Goal: Information Seeking & Learning: Learn about a topic

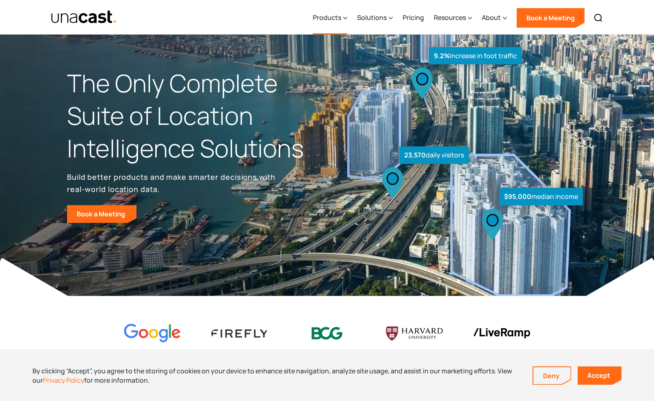
click at [343, 18] on div "Products" at bounding box center [330, 17] width 35 height 33
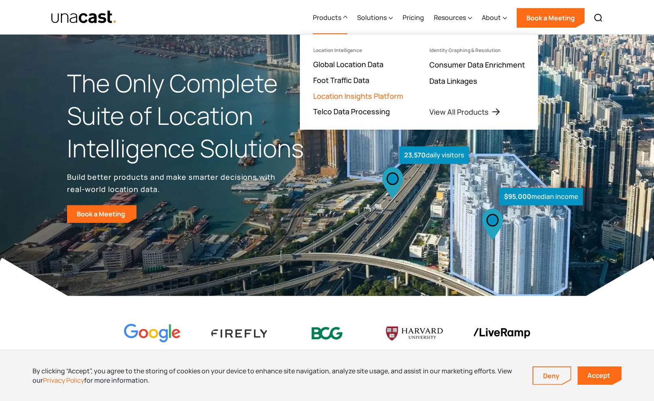
click at [349, 96] on link "Location Insights Platform" at bounding box center [358, 96] width 90 height 10
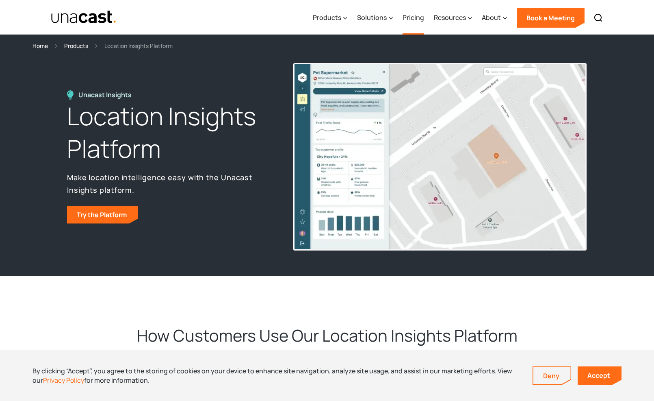
click at [415, 16] on link "Pricing" at bounding box center [414, 17] width 22 height 33
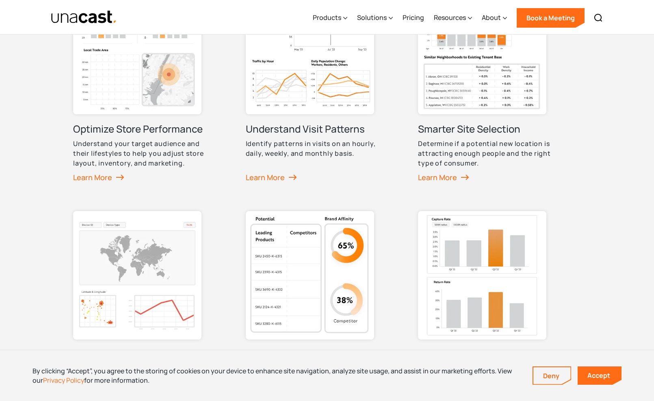
scroll to position [382, 0]
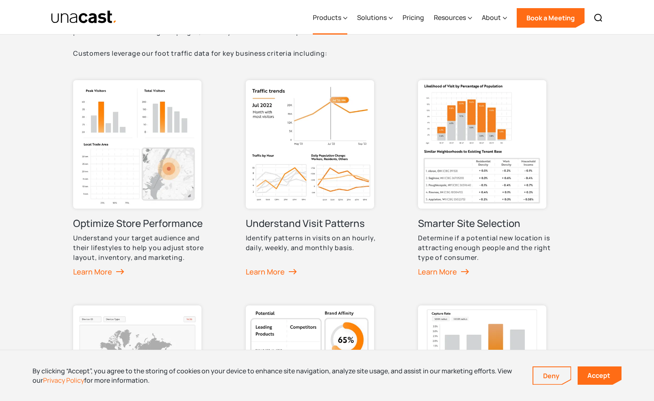
click at [329, 17] on div "Products" at bounding box center [327, 18] width 28 height 10
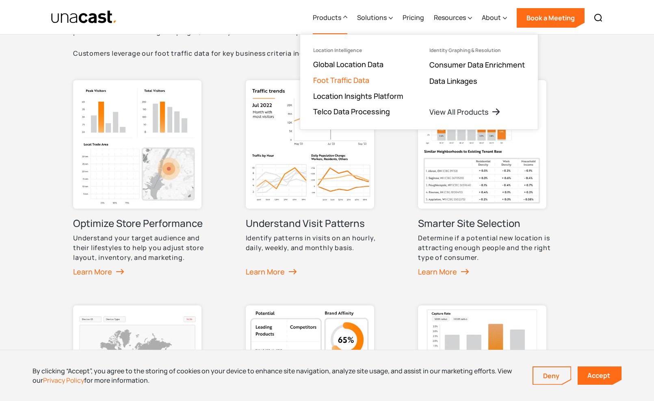
click at [332, 82] on link "Foot Traffic Data" at bounding box center [341, 80] width 56 height 10
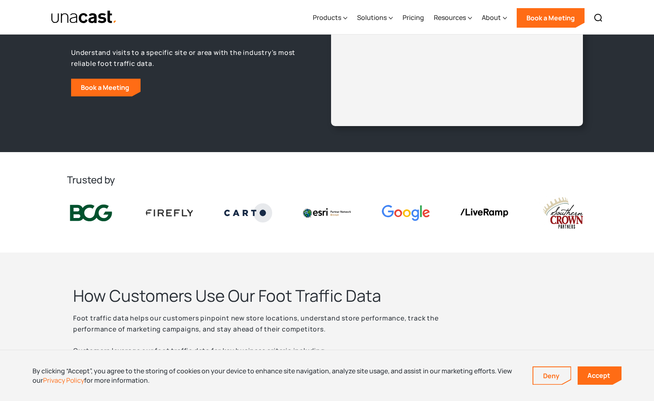
scroll to position [78, 0]
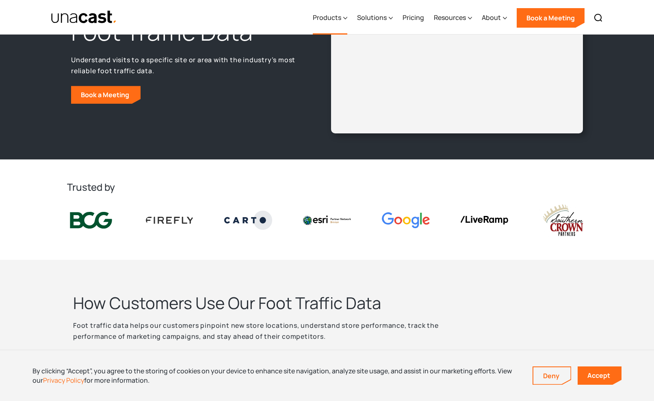
click at [337, 24] on div "Products" at bounding box center [330, 17] width 35 height 33
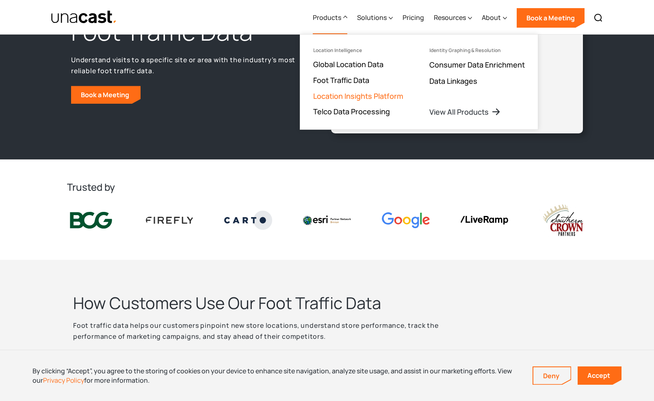
click at [343, 97] on link "Location Insights Platform" at bounding box center [358, 96] width 90 height 10
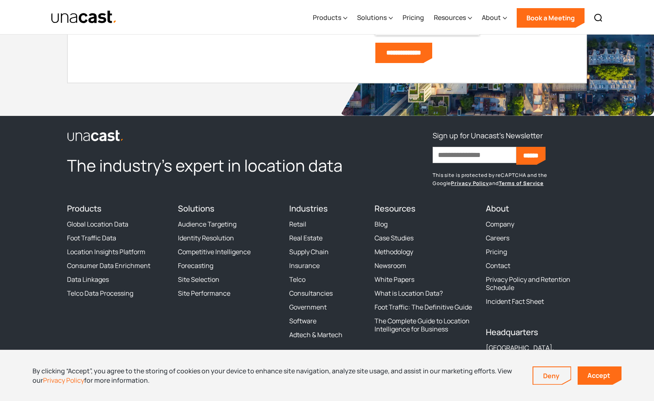
scroll to position [3261, 0]
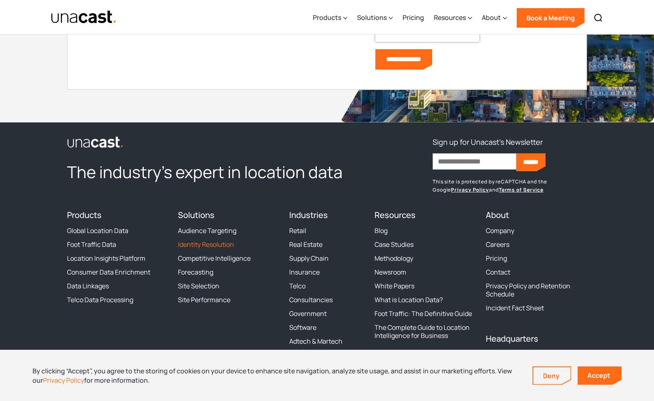
click at [194, 245] on link "Identity Resolution" at bounding box center [206, 244] width 56 height 8
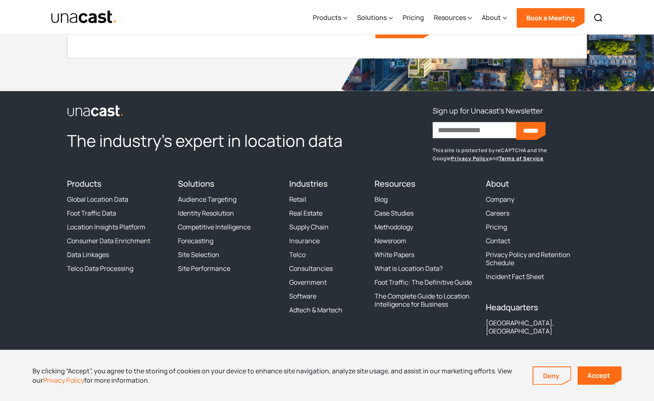
scroll to position [2335, 0]
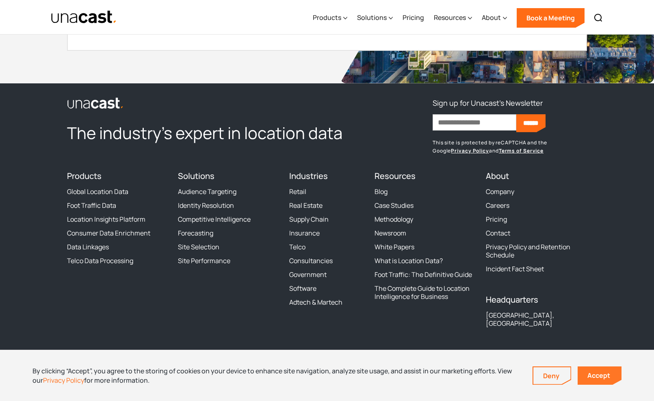
click at [600, 371] on link "Accept" at bounding box center [600, 375] width 44 height 18
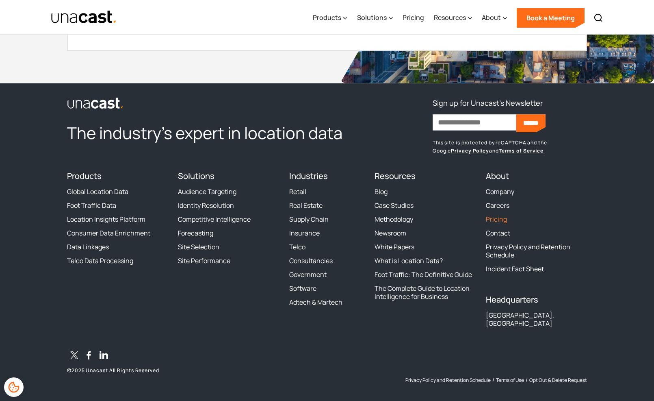
click at [501, 217] on link "Pricing" at bounding box center [496, 219] width 21 height 8
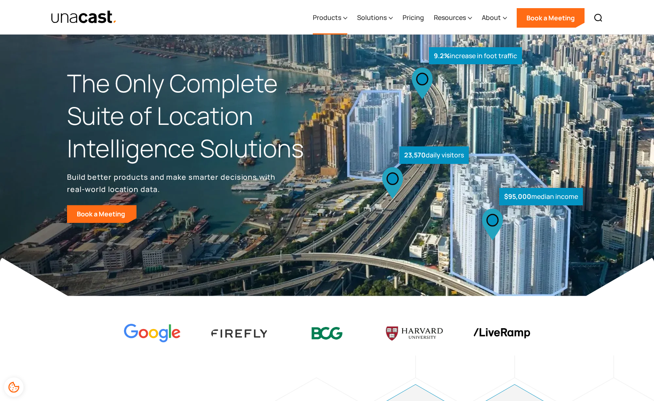
click at [341, 18] on div "Products" at bounding box center [327, 18] width 28 height 10
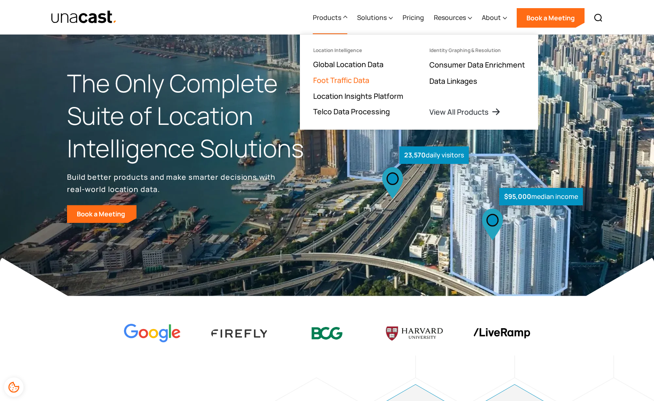
click at [349, 80] on link "Foot Traffic Data" at bounding box center [341, 80] width 56 height 10
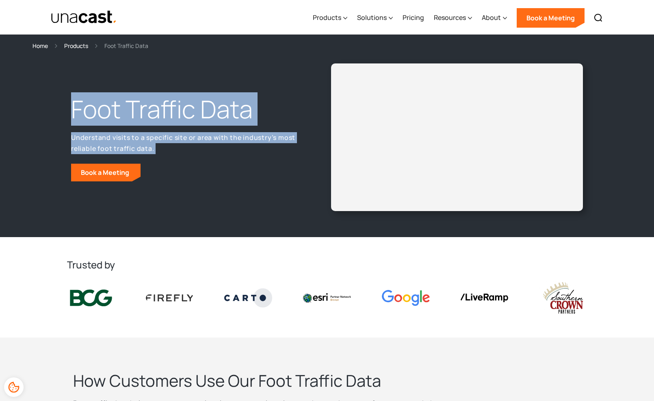
drag, startPoint x: 73, startPoint y: 117, endPoint x: 191, endPoint y: 154, distance: 123.6
click at [191, 154] on div "Foot Traffic Data Understand visits to a specific site or area with the industr…" at bounding box center [197, 137] width 260 height 88
drag, startPoint x: 158, startPoint y: 145, endPoint x: 71, endPoint y: 101, distance: 97.6
click at [71, 101] on div "Foot Traffic Data Understand visits to a specific site or area with the industr…" at bounding box center [197, 137] width 260 height 88
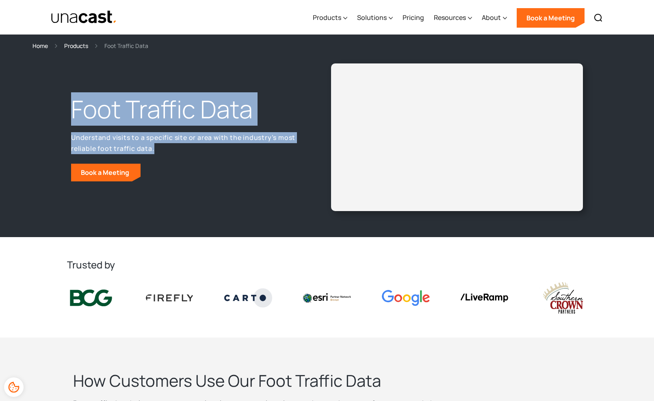
click at [71, 101] on h1 "Foot Traffic Data" at bounding box center [186, 109] width 230 height 33
drag, startPoint x: 72, startPoint y: 104, endPoint x: 160, endPoint y: 146, distance: 98.1
click at [160, 146] on div "Foot Traffic Data Understand visits to a specific site or area with the industr…" at bounding box center [197, 137] width 260 height 88
click at [160, 146] on p "Understand visits to a specific site or area with the industry’s most reliable …" at bounding box center [186, 143] width 230 height 22
drag, startPoint x: 160, startPoint y: 146, endPoint x: 78, endPoint y: 104, distance: 92.3
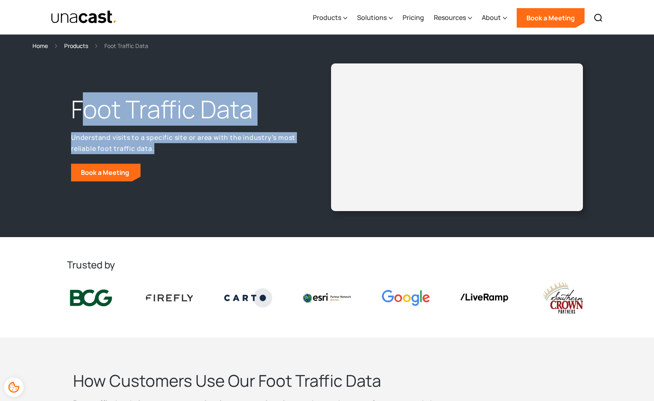
click at [78, 104] on div "Foot Traffic Data Understand visits to a specific site or area with the industr…" at bounding box center [197, 137] width 260 height 88
click at [78, 104] on h1 "Foot Traffic Data" at bounding box center [186, 109] width 230 height 33
drag, startPoint x: 72, startPoint y: 105, endPoint x: 160, endPoint y: 146, distance: 97.4
click at [160, 146] on div "Foot Traffic Data Understand visits to a specific site or area with the industr…" at bounding box center [197, 137] width 260 height 88
click at [160, 146] on p "Understand visits to a specific site or area with the industry’s most reliable …" at bounding box center [186, 143] width 230 height 22
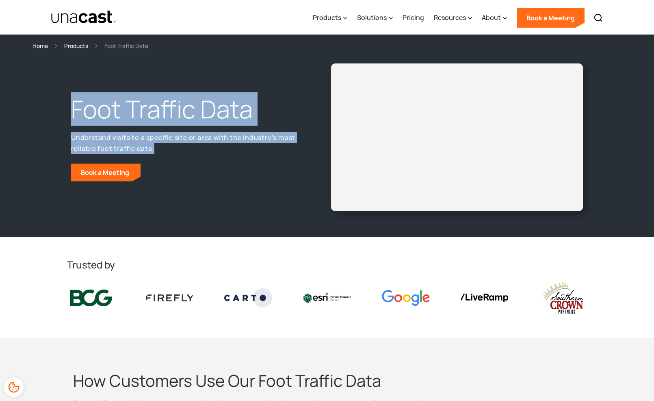
drag, startPoint x: 160, startPoint y: 147, endPoint x: 72, endPoint y: 102, distance: 98.3
click at [72, 102] on div "Foot Traffic Data Understand visits to a specific site or area with the industr…" at bounding box center [197, 137] width 260 height 88
click at [72, 102] on h1 "Foot Traffic Data" at bounding box center [186, 109] width 230 height 33
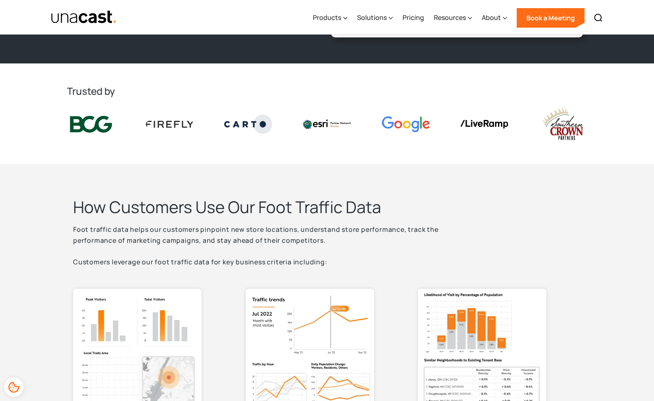
scroll to position [165, 0]
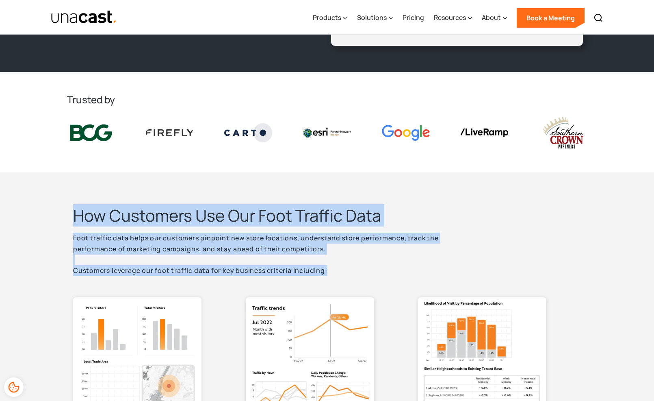
drag, startPoint x: 76, startPoint y: 216, endPoint x: 373, endPoint y: 265, distance: 301.1
click at [376, 266] on div "How Customers Use Our Foot Traffic Data Foot traffic data helps our customers p…" at bounding box center [276, 240] width 406 height 71
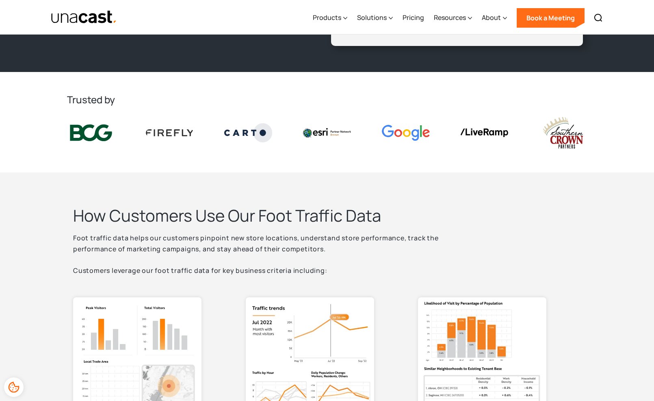
click at [360, 271] on p "Foot traffic data helps our customers pinpoint new store locations, understand …" at bounding box center [276, 253] width 406 height 43
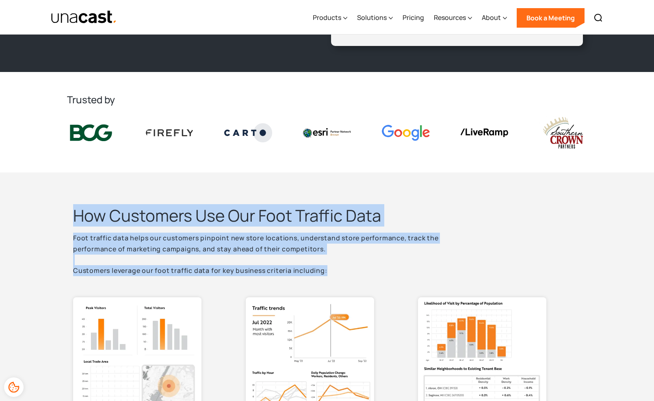
drag, startPoint x: 360, startPoint y: 269, endPoint x: 75, endPoint y: 212, distance: 290.5
click at [75, 212] on div "How Customers Use Our Foot Traffic Data Foot traffic data helps our customers p…" at bounding box center [276, 240] width 406 height 71
click at [75, 212] on h2 "How Customers Use Our Foot Traffic Data" at bounding box center [276, 215] width 406 height 21
drag, startPoint x: 75, startPoint y: 212, endPoint x: 332, endPoint y: 269, distance: 263.4
click at [332, 269] on div "How Customers Use Our Foot Traffic Data Foot traffic data helps our customers p…" at bounding box center [276, 240] width 406 height 71
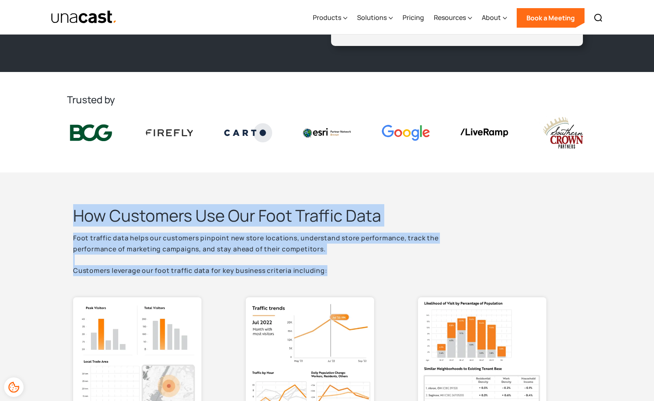
click at [332, 269] on p "Foot traffic data helps our customers pinpoint new store locations, understand …" at bounding box center [276, 253] width 406 height 43
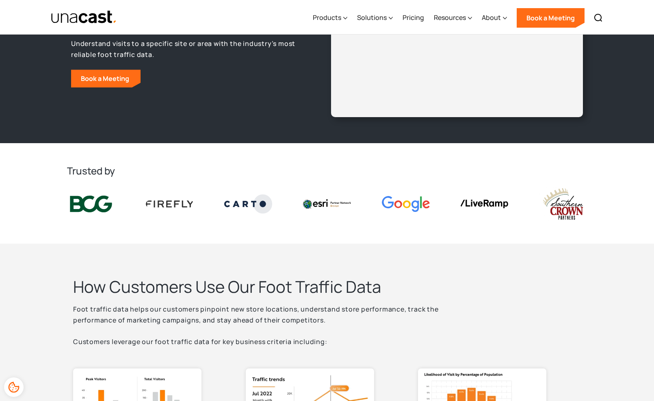
scroll to position [0, 0]
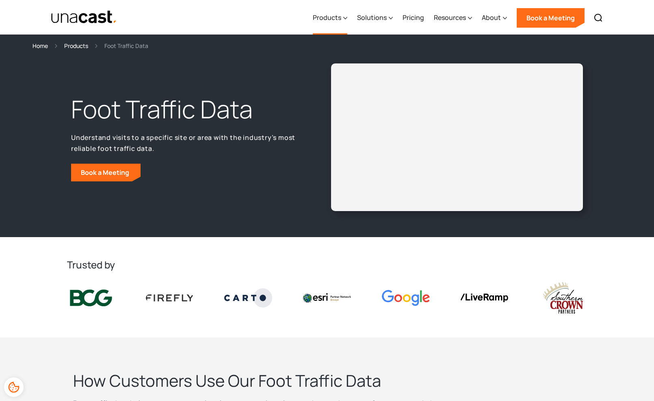
click at [344, 17] on div "Products" at bounding box center [330, 17] width 35 height 33
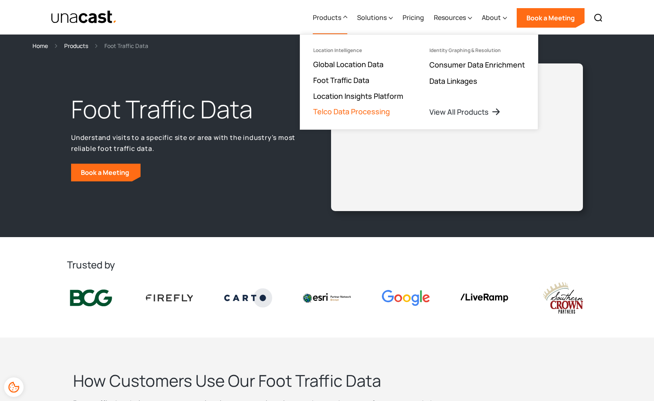
click at [351, 113] on link "Telco Data Processing" at bounding box center [351, 111] width 77 height 10
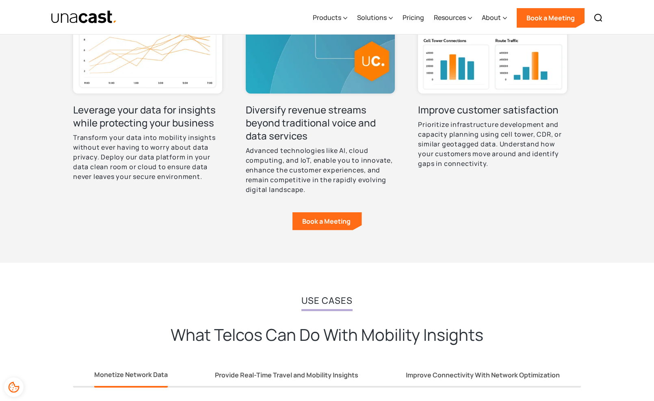
scroll to position [483, 0]
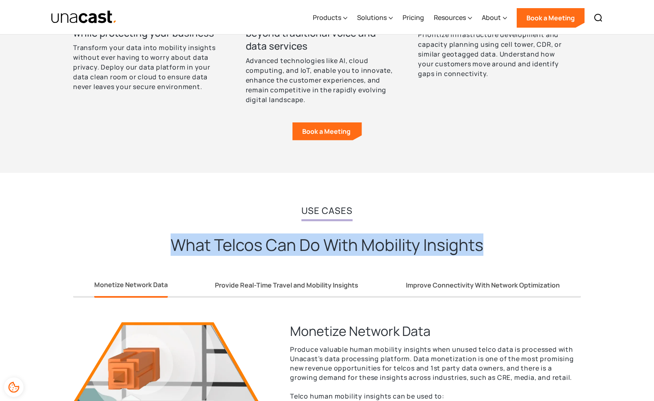
drag, startPoint x: 173, startPoint y: 243, endPoint x: 490, endPoint y: 256, distance: 317.2
click at [490, 256] on div "Use Cases What Telcos Can Do With Mobility Insights" at bounding box center [327, 233] width 406 height 56
drag, startPoint x: 501, startPoint y: 251, endPoint x: 297, endPoint y: 206, distance: 209.2
click at [298, 206] on div "Use Cases What Telcos Can Do With Mobility Insights" at bounding box center [327, 233] width 406 height 56
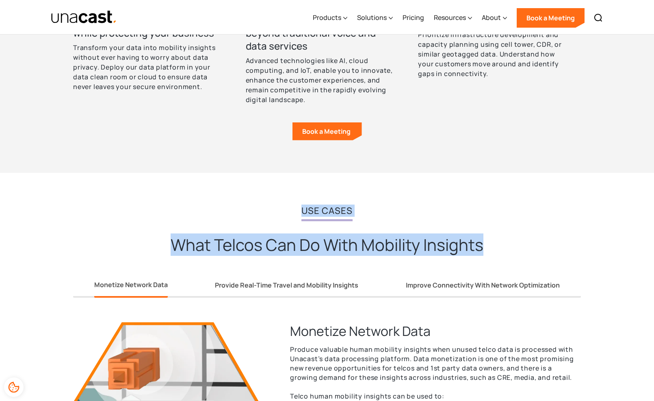
click at [297, 206] on div "Use Cases What Telcos Can Do With Mobility Insights" at bounding box center [327, 233] width 406 height 56
drag, startPoint x: 297, startPoint y: 206, endPoint x: 489, endPoint y: 240, distance: 195.5
click at [489, 240] on div "Use Cases What Telcos Can Do With Mobility Insights" at bounding box center [327, 233] width 406 height 56
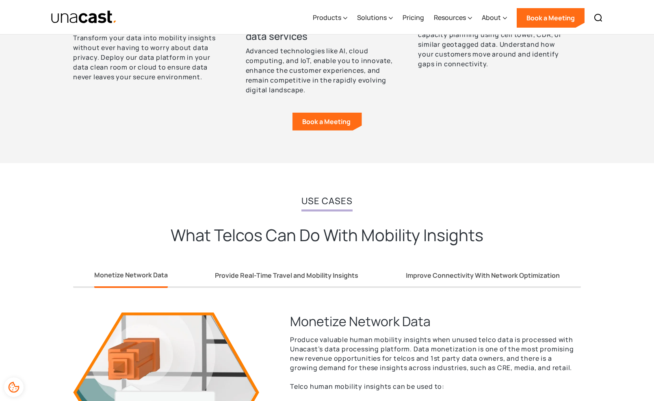
scroll to position [496, 0]
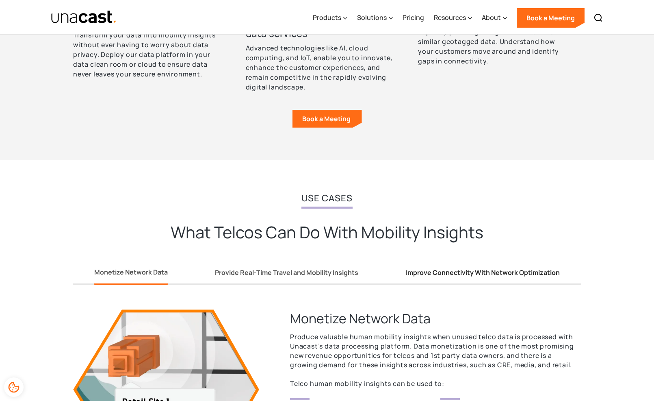
click at [477, 274] on div "Improve Connectivity With Network Optimization" at bounding box center [483, 272] width 154 height 9
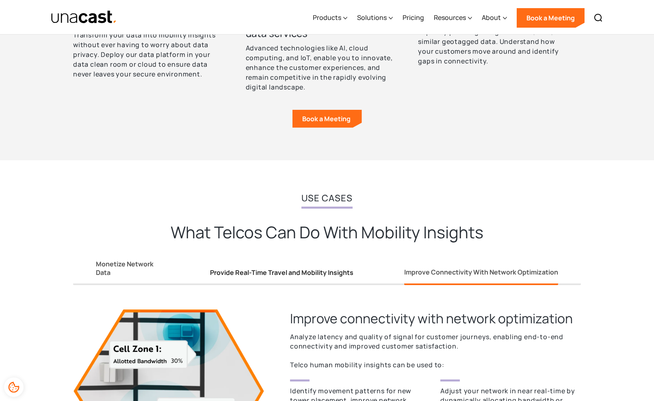
click at [336, 282] on link "Provide Real-Time Travel and Mobility Insights" at bounding box center [281, 274] width 143 height 22
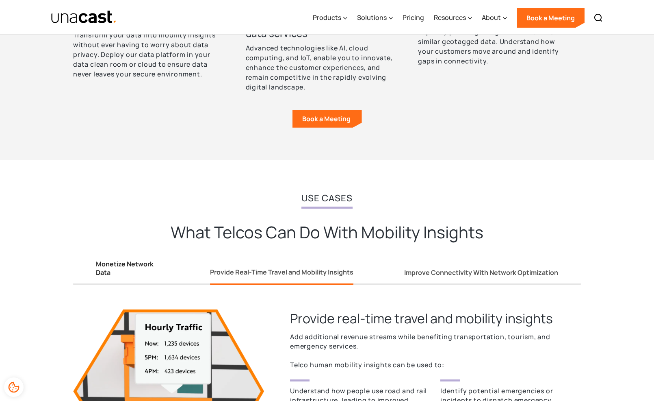
click at [140, 270] on div "Monetize Network Data" at bounding box center [127, 268] width 63 height 17
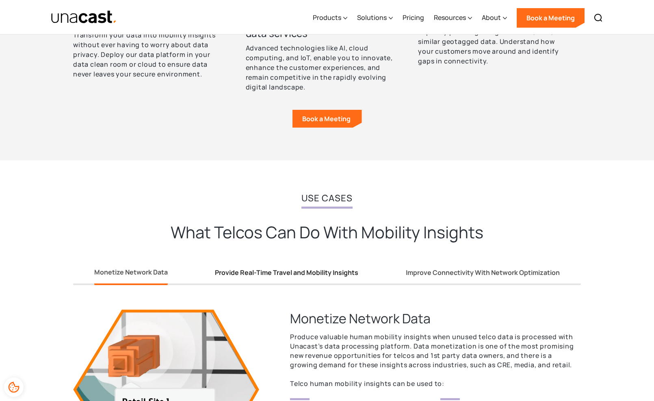
click at [244, 271] on div "Provide Real-Time Travel and Mobility Insights" at bounding box center [286, 272] width 143 height 9
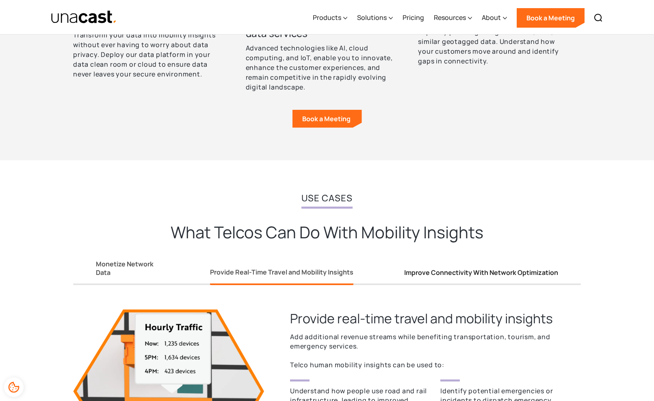
click at [452, 273] on div "Improve Connectivity With Network Optimization" at bounding box center [481, 272] width 154 height 9
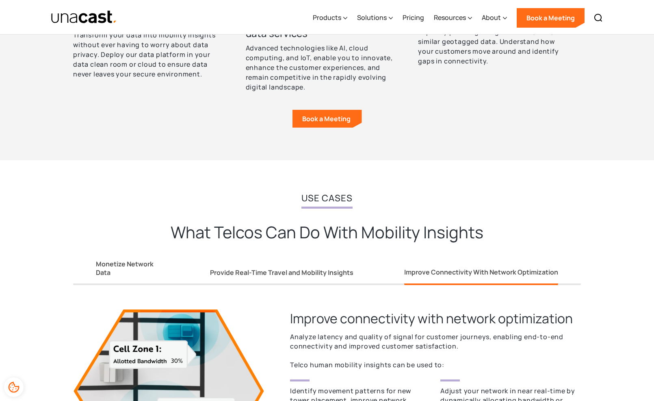
click at [324, 286] on div "Improve connectivity with network optimization Analyze latency and quality of s…" at bounding box center [327, 406] width 508 height 242
click at [301, 268] on div "Provide Real-Time Travel and Mobility Insights" at bounding box center [281, 272] width 143 height 9
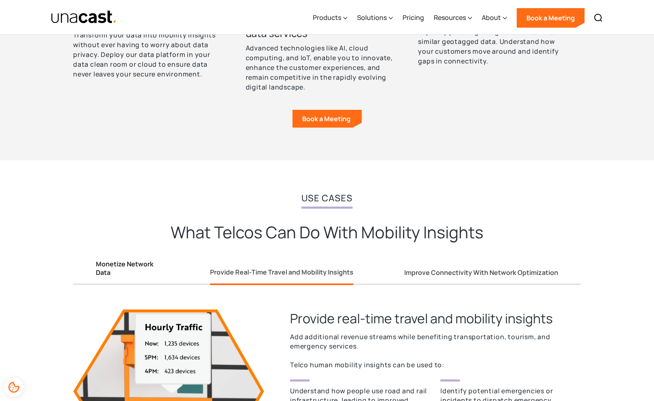
click at [141, 260] on div "Monetize Network Data" at bounding box center [127, 268] width 63 height 17
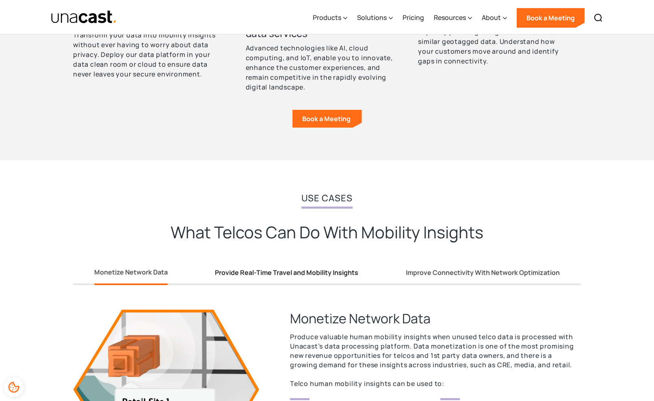
click at [267, 271] on div "Provide Real-Time Travel and Mobility Insights" at bounding box center [286, 272] width 143 height 9
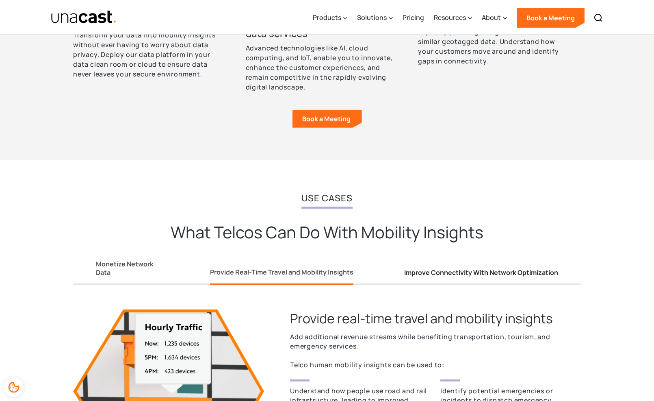
click at [426, 275] on div "Improve Connectivity With Network Optimization" at bounding box center [481, 272] width 154 height 9
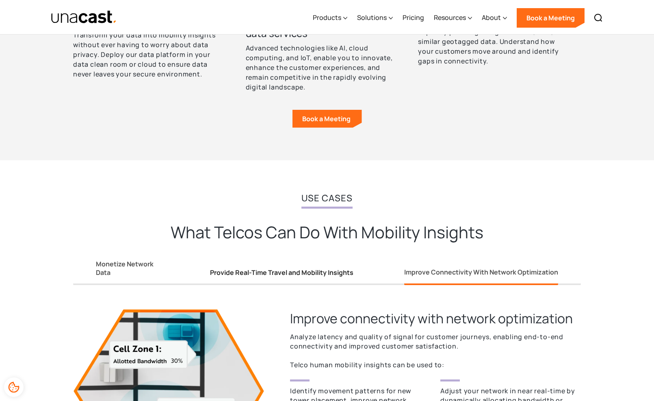
click at [314, 270] on div "Provide Real-Time Travel and Mobility Insights" at bounding box center [281, 272] width 143 height 9
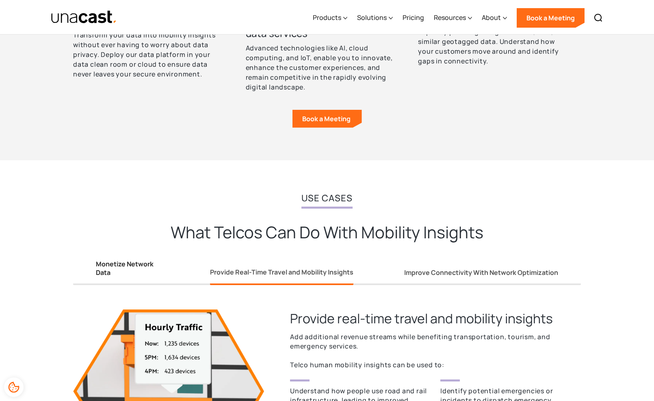
click at [135, 260] on div "Monetize Network Data" at bounding box center [127, 268] width 63 height 17
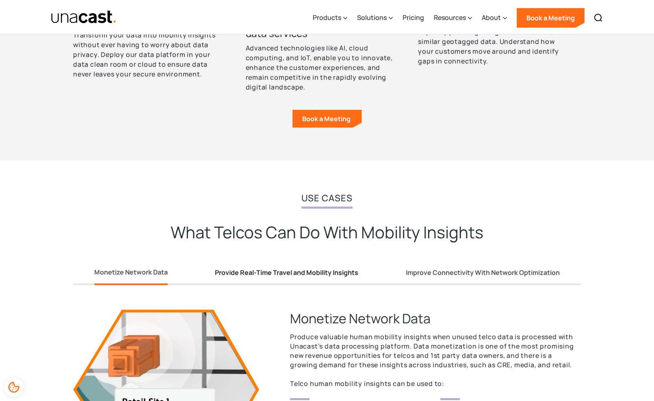
click at [249, 271] on div "Provide Real-Time Travel and Mobility Insights" at bounding box center [286, 272] width 143 height 9
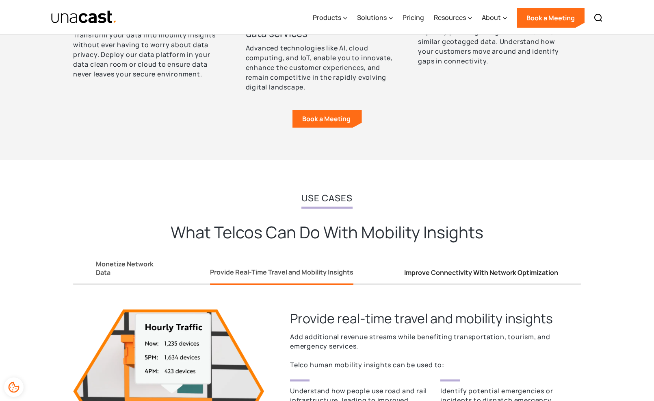
click at [426, 274] on div "Improve Connectivity With Network Optimization" at bounding box center [481, 272] width 154 height 9
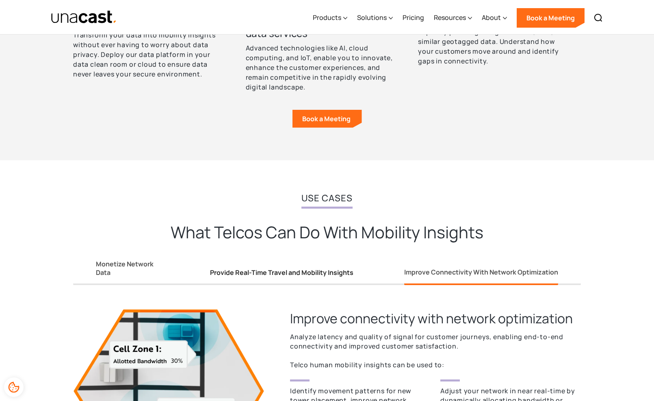
click at [318, 270] on div "Provide Real-Time Travel and Mobility Insights" at bounding box center [281, 272] width 143 height 9
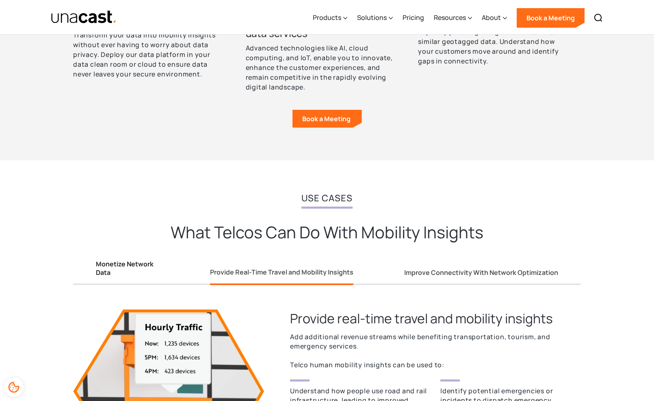
click at [134, 267] on div "Monetize Network Data" at bounding box center [127, 268] width 63 height 17
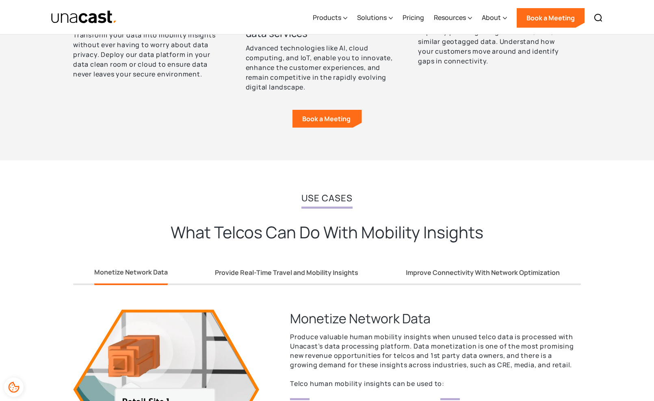
click at [282, 285] on div "Monetize Network Data Produce valuable human mobility insights when unused telc…" at bounding box center [327, 402] width 508 height 234
click at [287, 268] on div "Provide Real-Time Travel and Mobility Insights" at bounding box center [286, 272] width 143 height 9
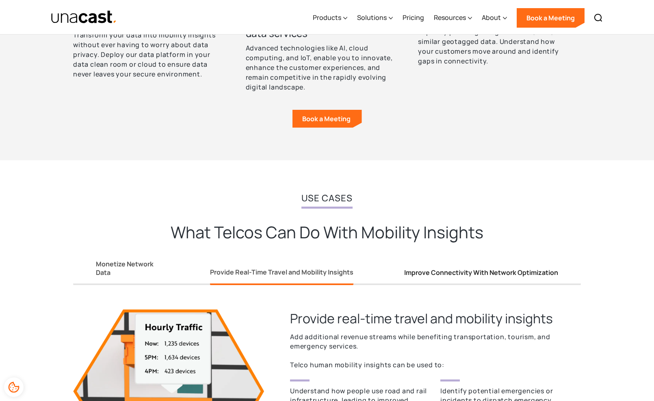
click at [421, 279] on link "Improve Connectivity With Network Optimization" at bounding box center [481, 274] width 154 height 22
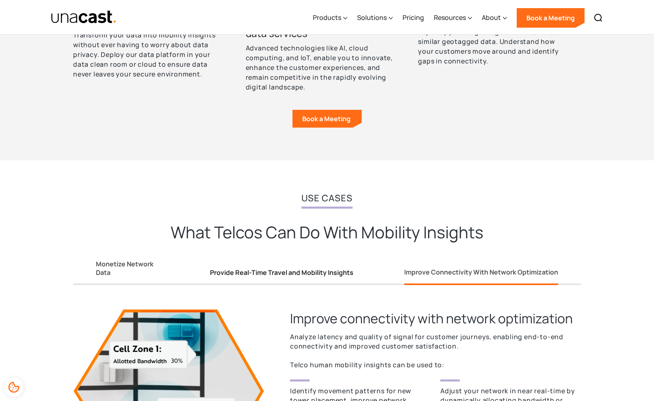
click at [320, 273] on div "Provide Real-Time Travel and Mobility Insights" at bounding box center [281, 272] width 143 height 9
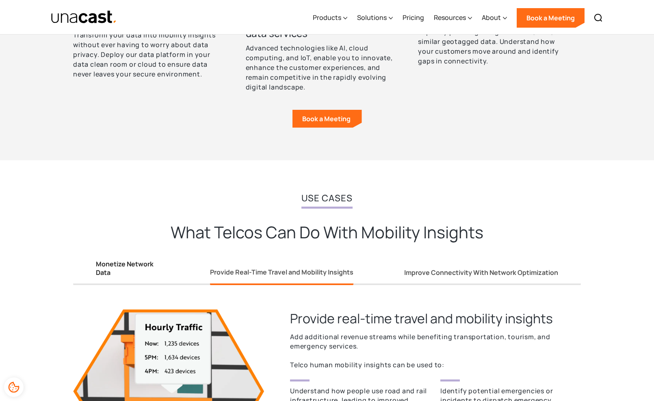
click at [145, 260] on div "Monetize Network Data" at bounding box center [127, 268] width 63 height 17
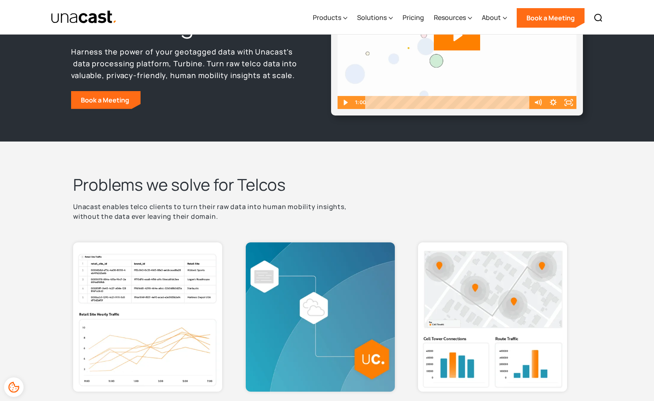
scroll to position [0, 0]
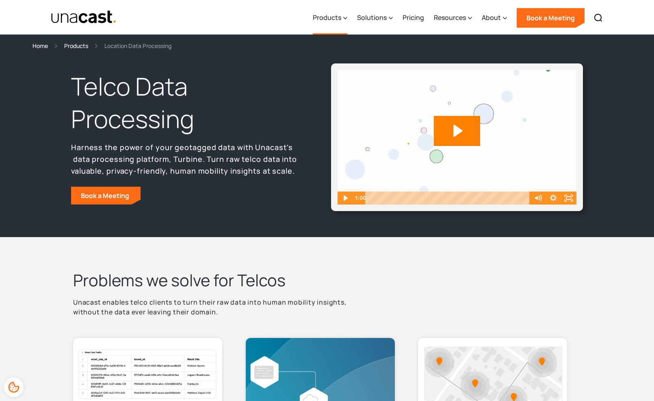
click at [328, 21] on div "Products" at bounding box center [327, 18] width 28 height 10
